Goal: Task Accomplishment & Management: Manage account settings

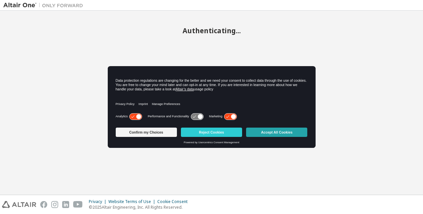
click at [278, 132] on button "Accept All Cookies" at bounding box center [276, 132] width 61 height 9
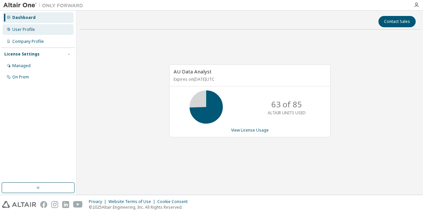
click at [25, 31] on div "User Profile" at bounding box center [23, 29] width 23 height 5
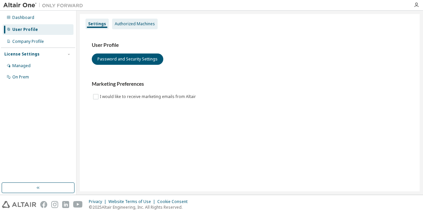
click at [128, 26] on div "Authorized Machines" at bounding box center [135, 23] width 40 height 5
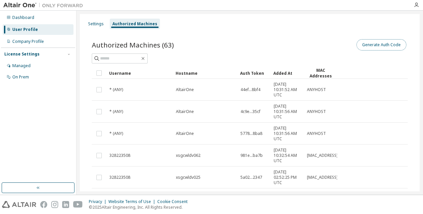
click at [369, 42] on button "Generate Auth Code" at bounding box center [382, 44] width 50 height 11
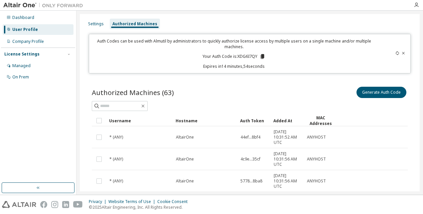
click at [262, 56] on icon at bounding box center [263, 56] width 4 height 5
